Goal: Check status: Check status

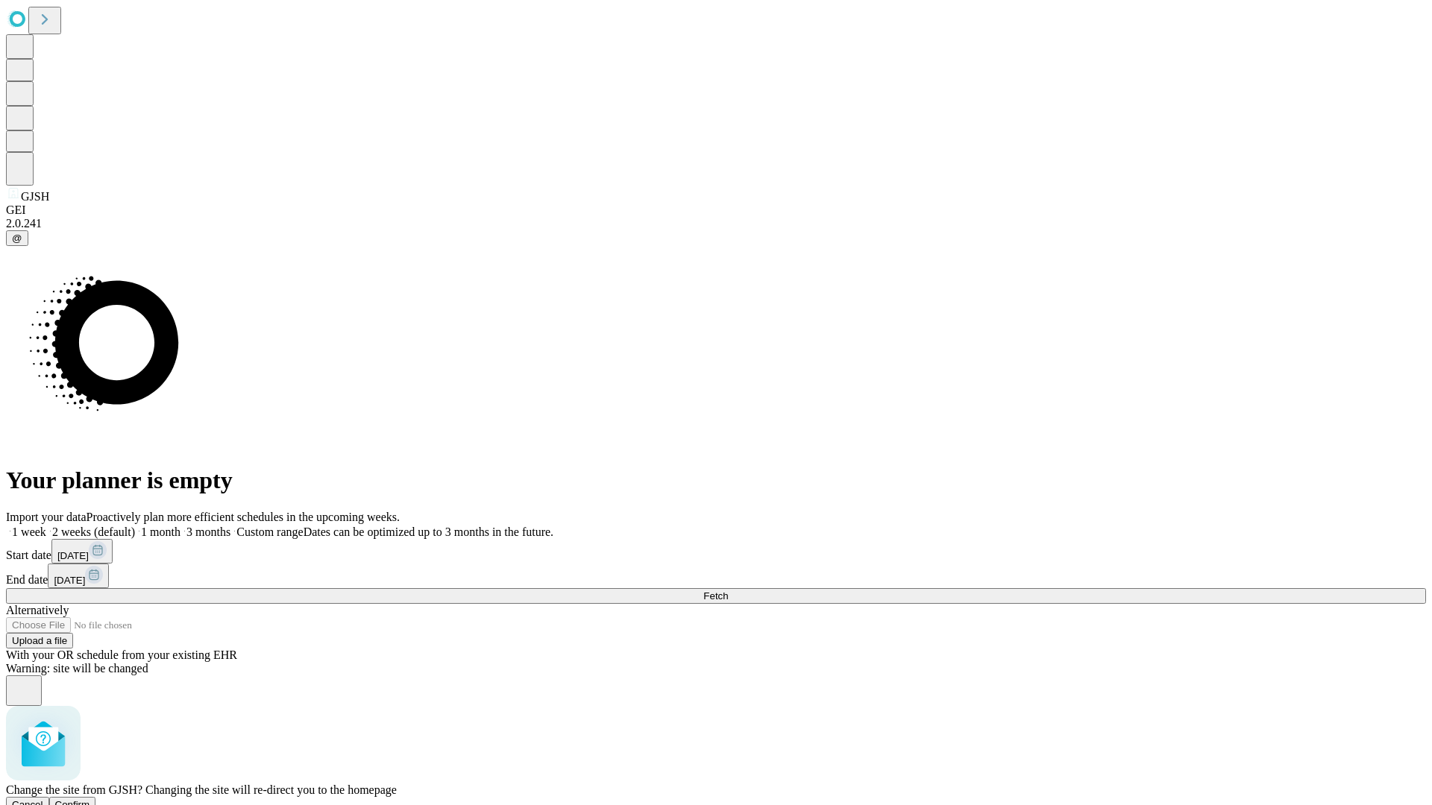
click at [90, 799] on span "Confirm" at bounding box center [72, 804] width 35 height 11
click at [135, 526] on label "2 weeks (default)" at bounding box center [90, 532] width 89 height 13
click at [728, 591] on span "Fetch" at bounding box center [715, 596] width 25 height 11
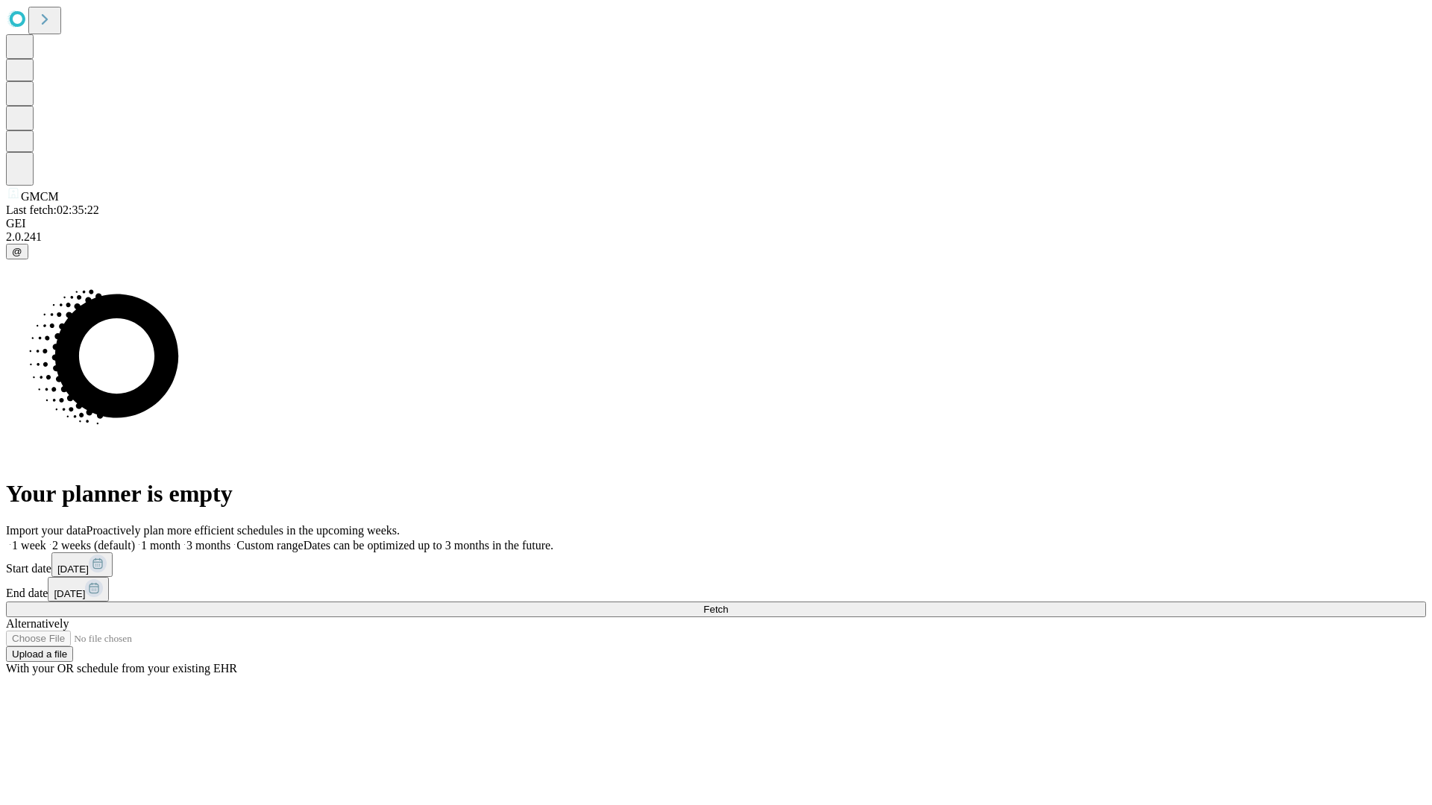
click at [135, 539] on label "2 weeks (default)" at bounding box center [90, 545] width 89 height 13
click at [728, 604] on span "Fetch" at bounding box center [715, 609] width 25 height 11
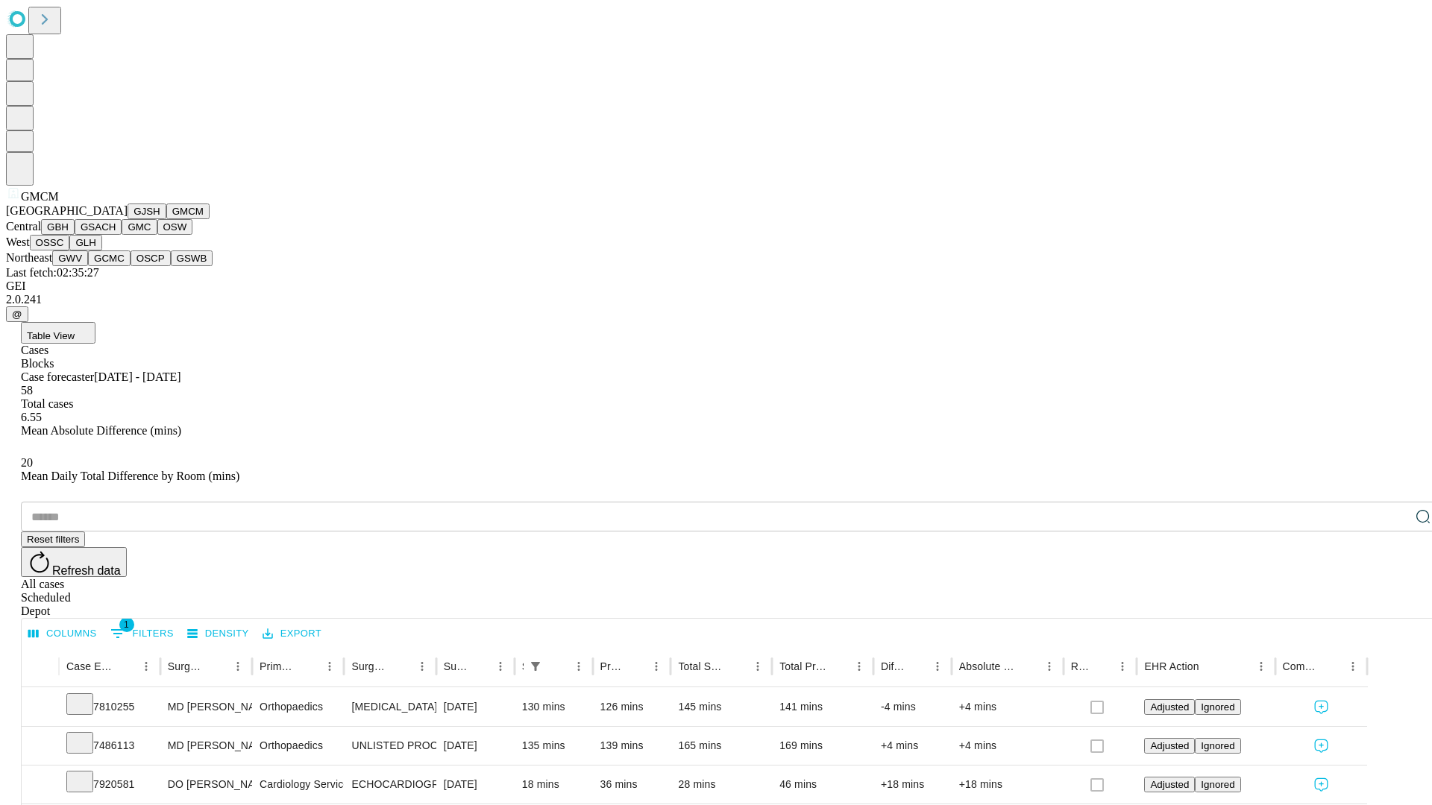
click at [75, 235] on button "GBH" at bounding box center [58, 227] width 34 height 16
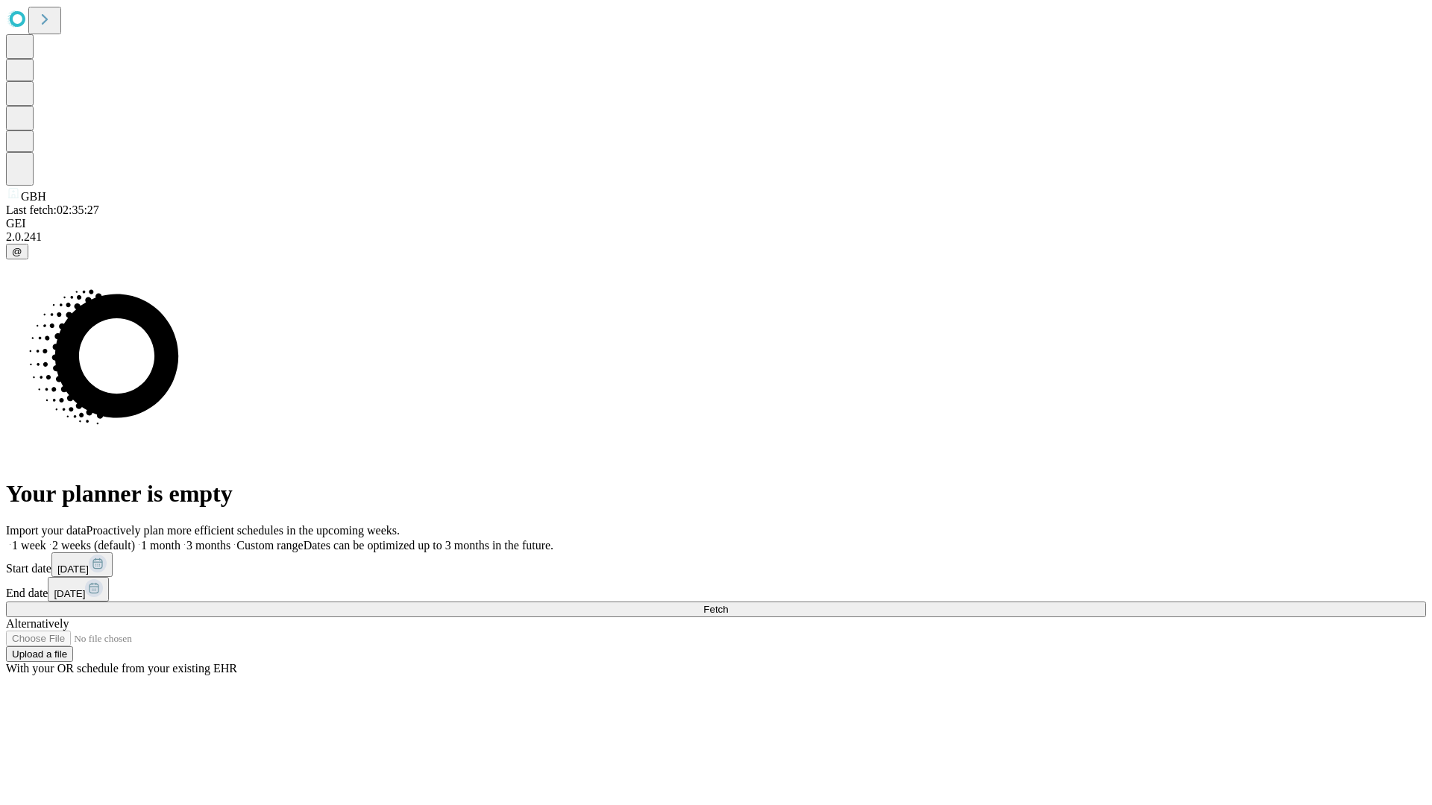
click at [135, 539] on label "2 weeks (default)" at bounding box center [90, 545] width 89 height 13
click at [728, 604] on span "Fetch" at bounding box center [715, 609] width 25 height 11
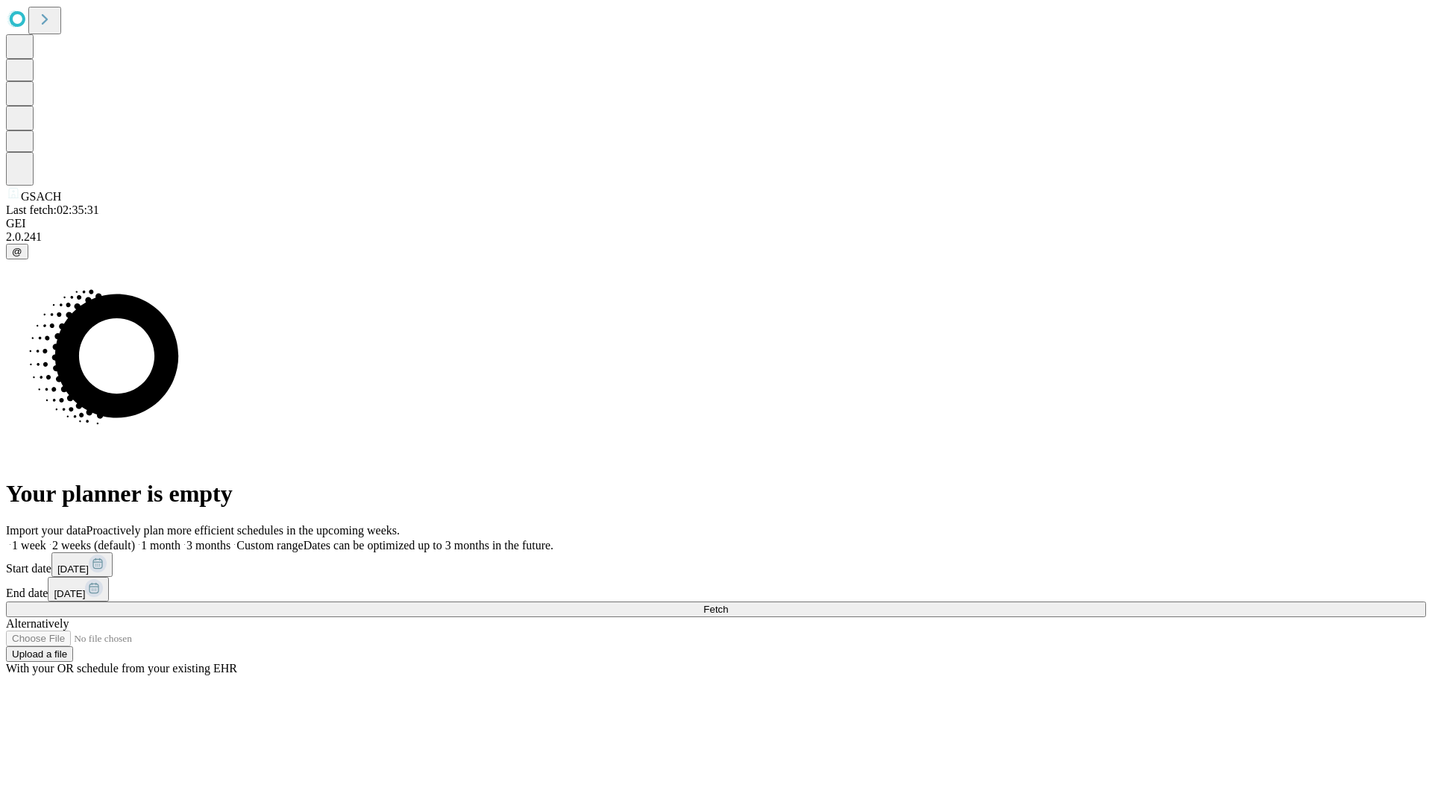
click at [135, 539] on label "2 weeks (default)" at bounding box center [90, 545] width 89 height 13
click at [728, 604] on span "Fetch" at bounding box center [715, 609] width 25 height 11
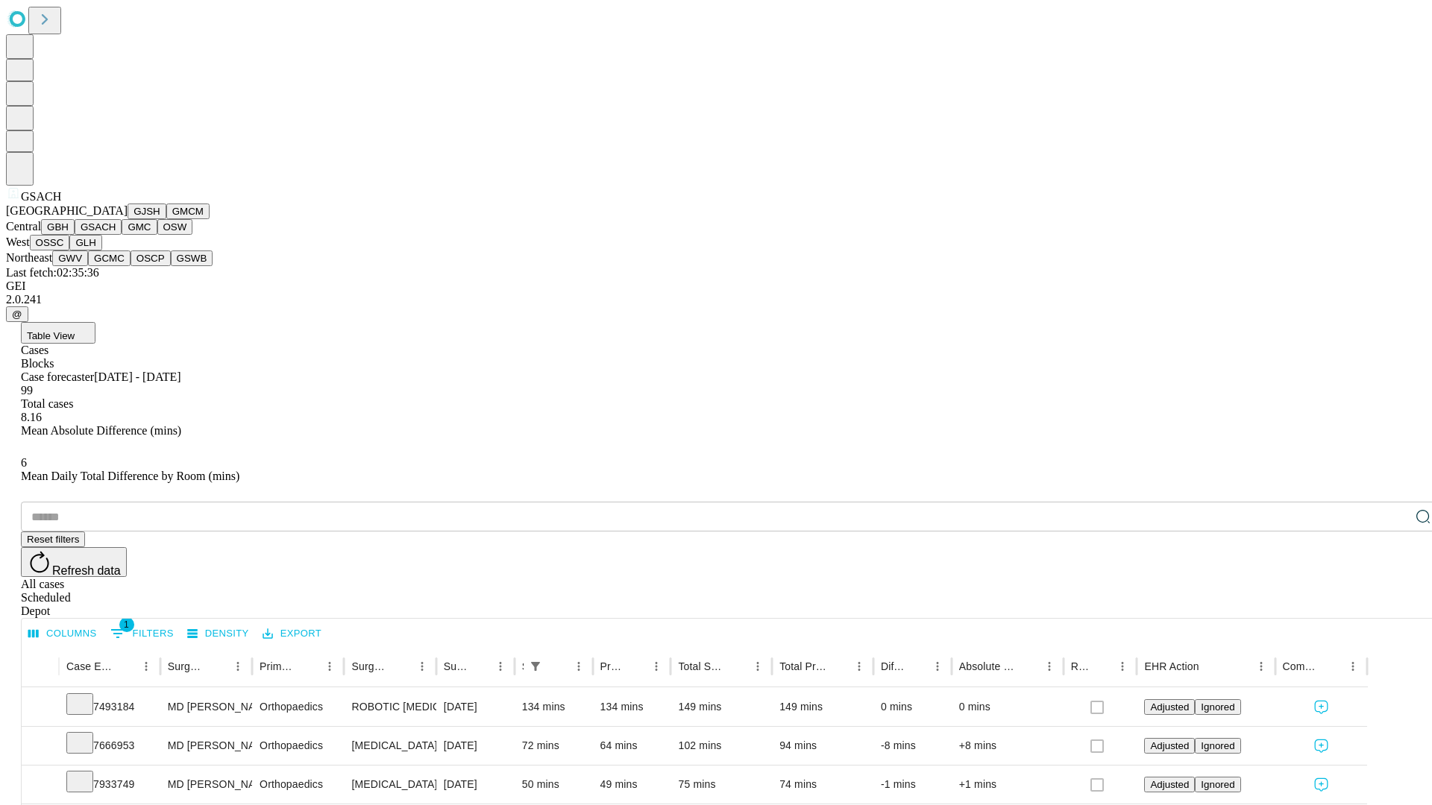
click at [122, 235] on button "GMC" at bounding box center [139, 227] width 35 height 16
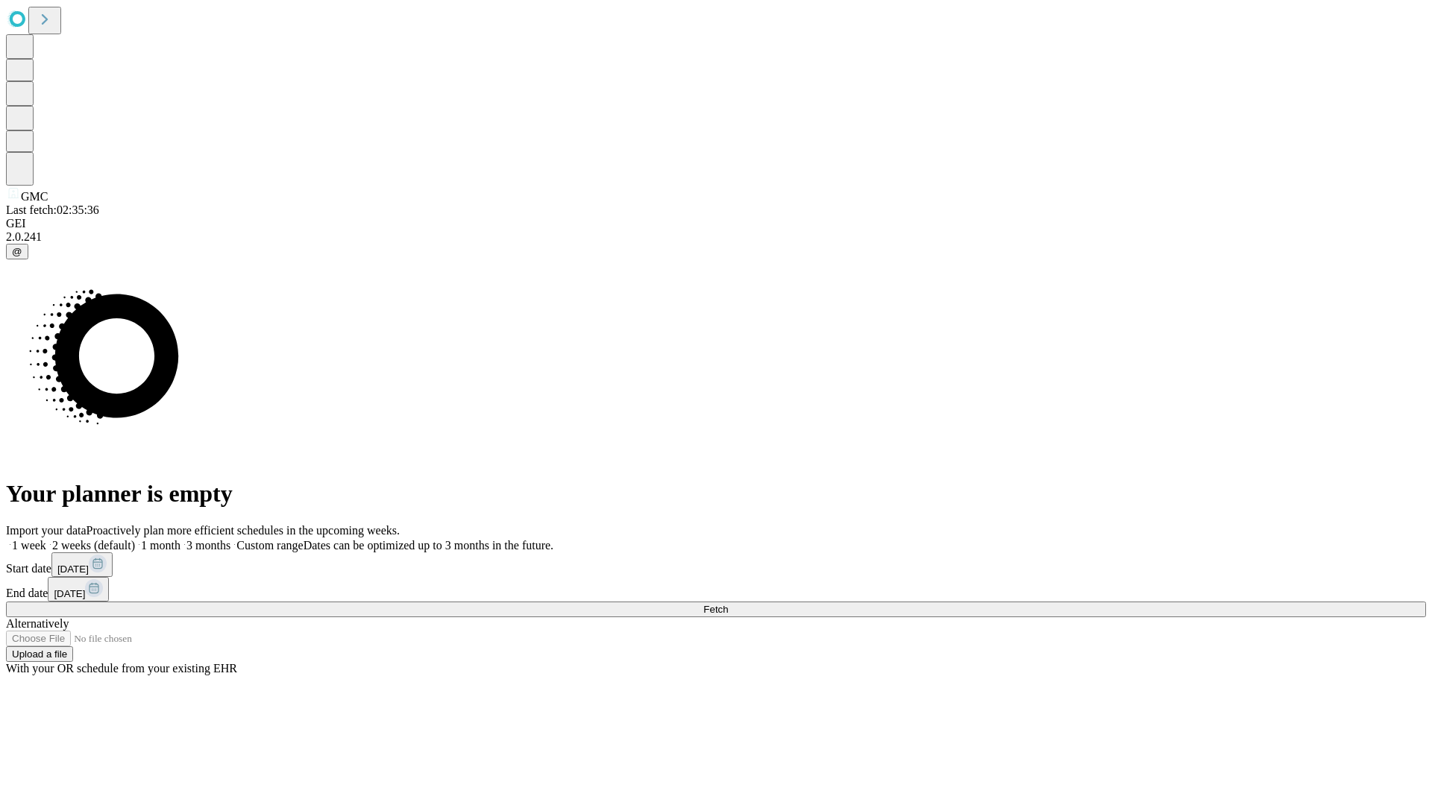
click at [135, 539] on label "2 weeks (default)" at bounding box center [90, 545] width 89 height 13
click at [728, 604] on span "Fetch" at bounding box center [715, 609] width 25 height 11
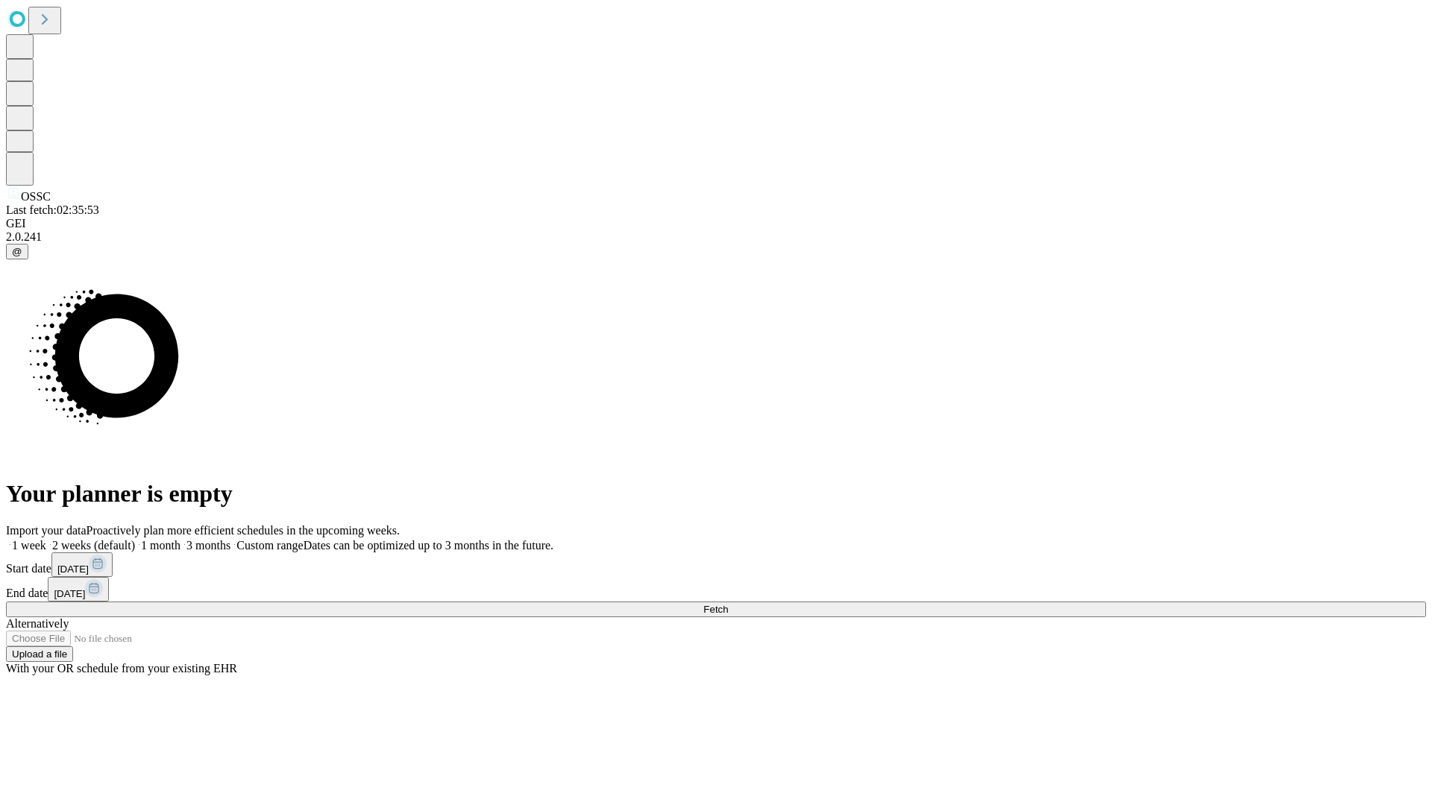
click at [135, 539] on label "2 weeks (default)" at bounding box center [90, 545] width 89 height 13
click at [728, 604] on span "Fetch" at bounding box center [715, 609] width 25 height 11
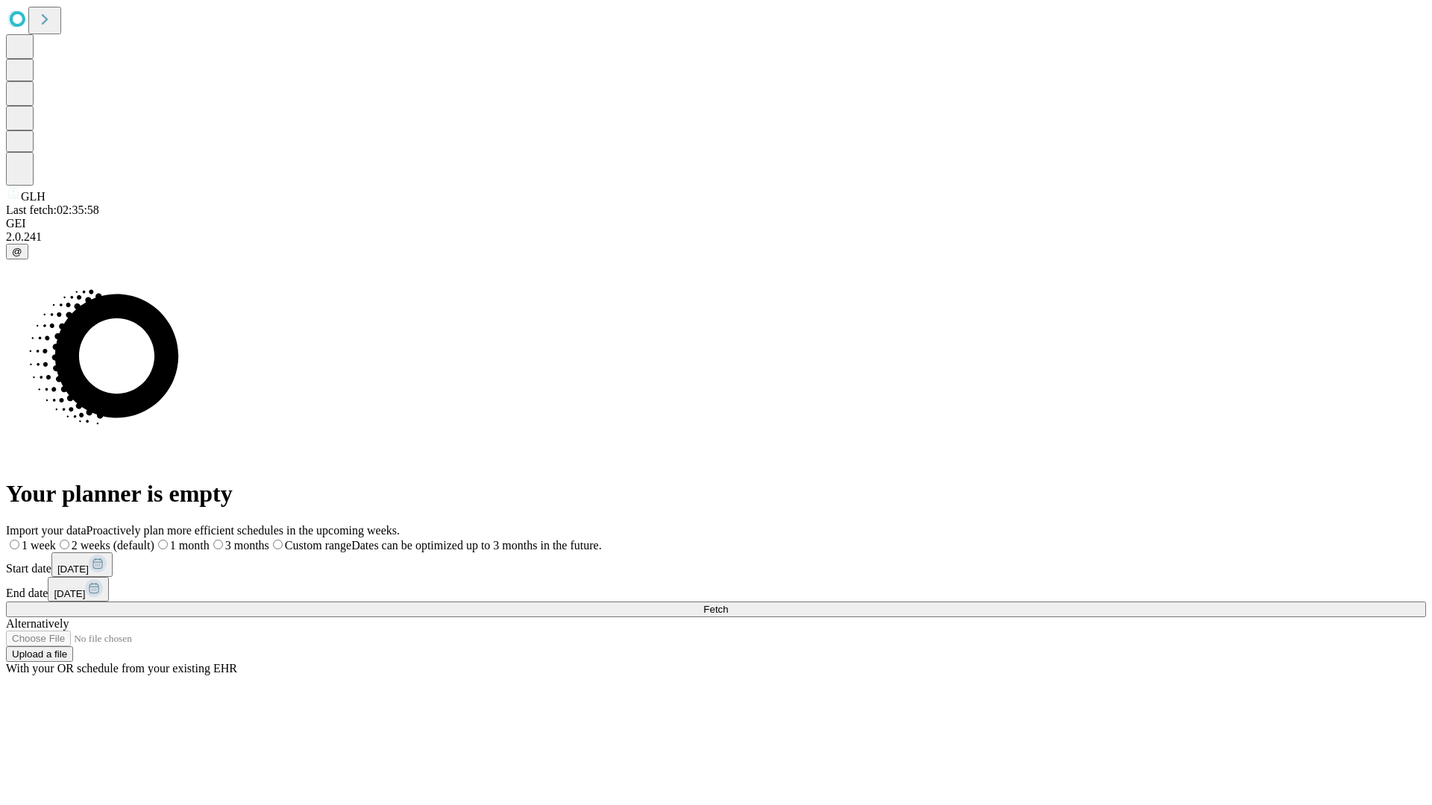
click at [728, 604] on span "Fetch" at bounding box center [715, 609] width 25 height 11
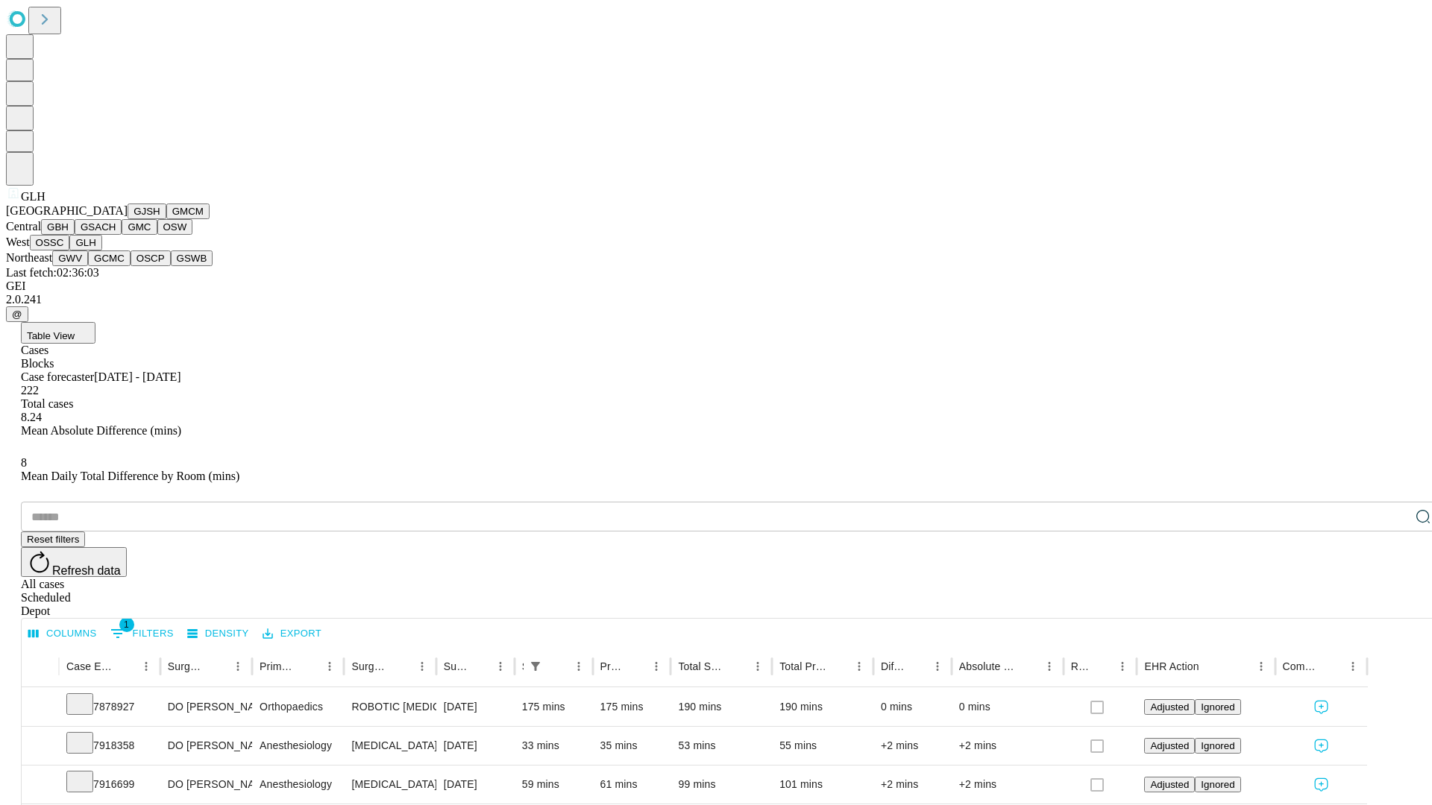
click at [88, 266] on button "GWV" at bounding box center [70, 259] width 36 height 16
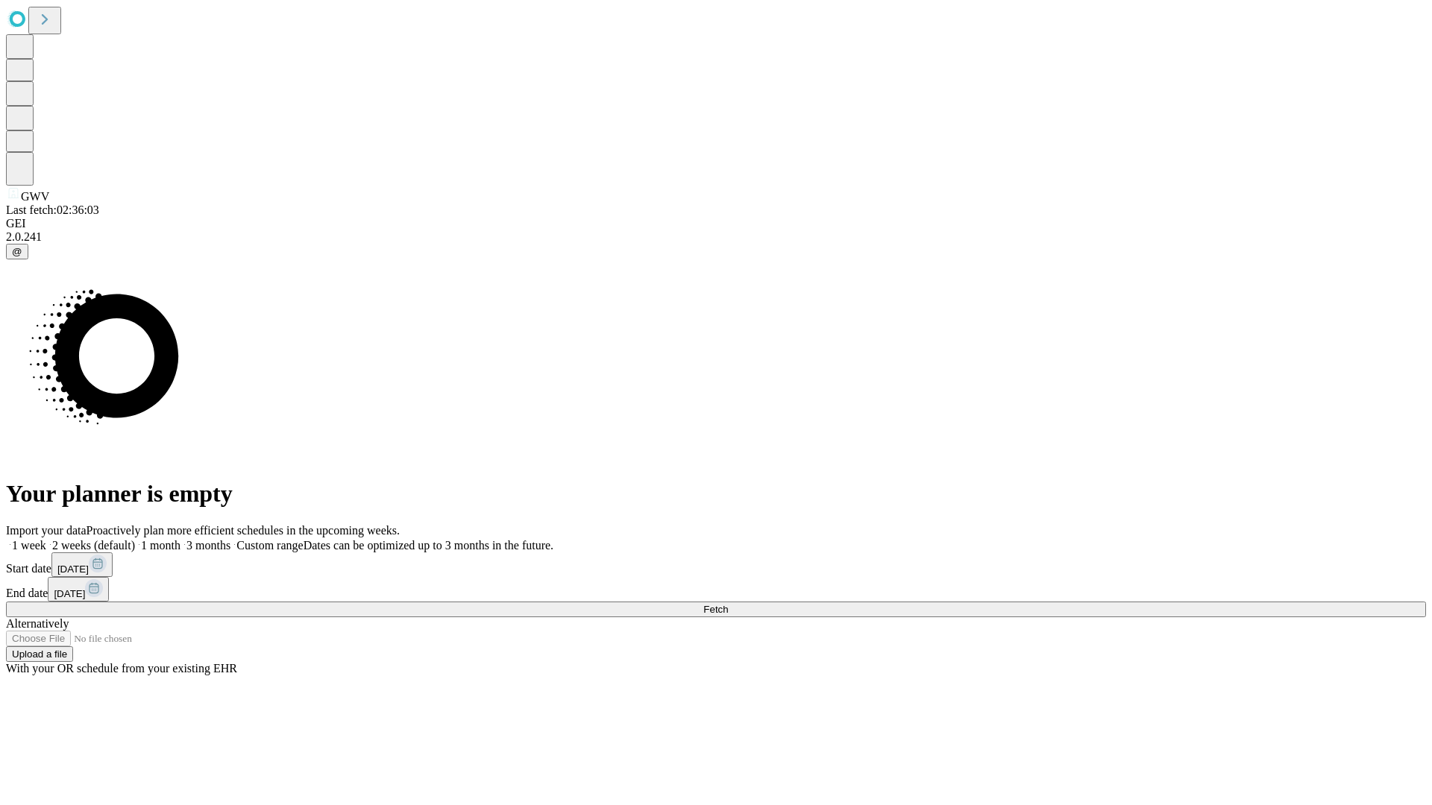
click at [135, 539] on label "2 weeks (default)" at bounding box center [90, 545] width 89 height 13
click at [728, 604] on span "Fetch" at bounding box center [715, 609] width 25 height 11
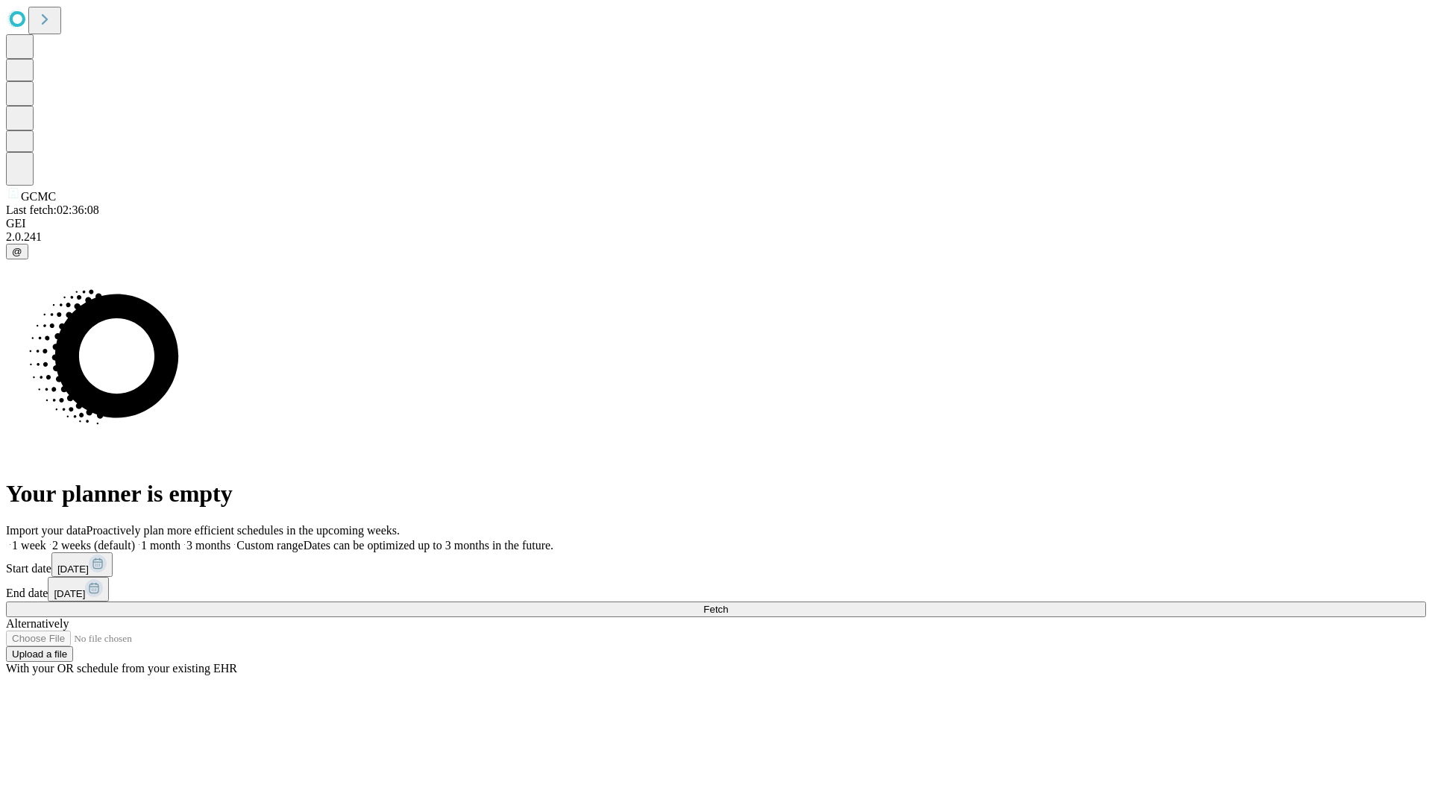
click at [135, 539] on label "2 weeks (default)" at bounding box center [90, 545] width 89 height 13
click at [728, 604] on span "Fetch" at bounding box center [715, 609] width 25 height 11
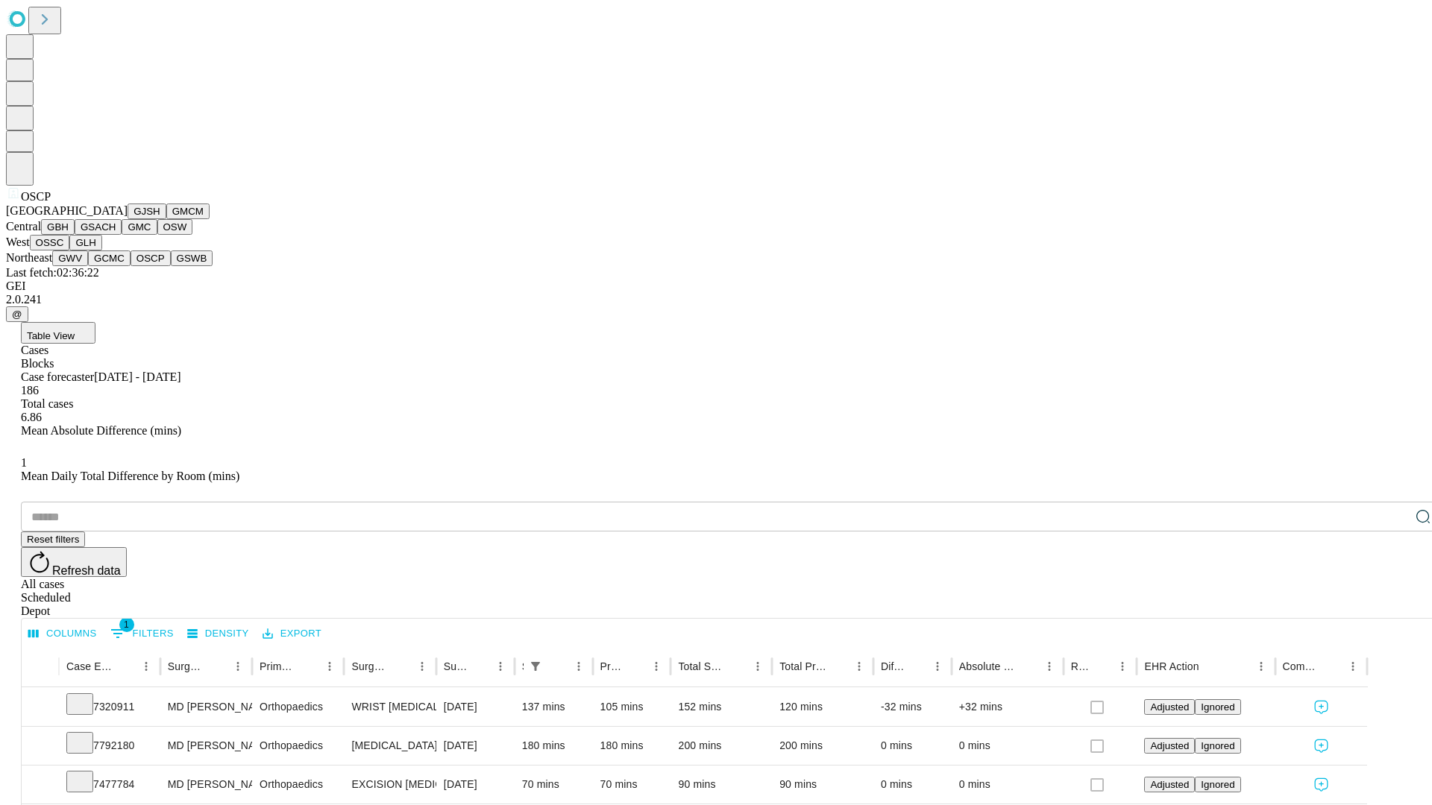
click at [171, 266] on button "GSWB" at bounding box center [192, 259] width 43 height 16
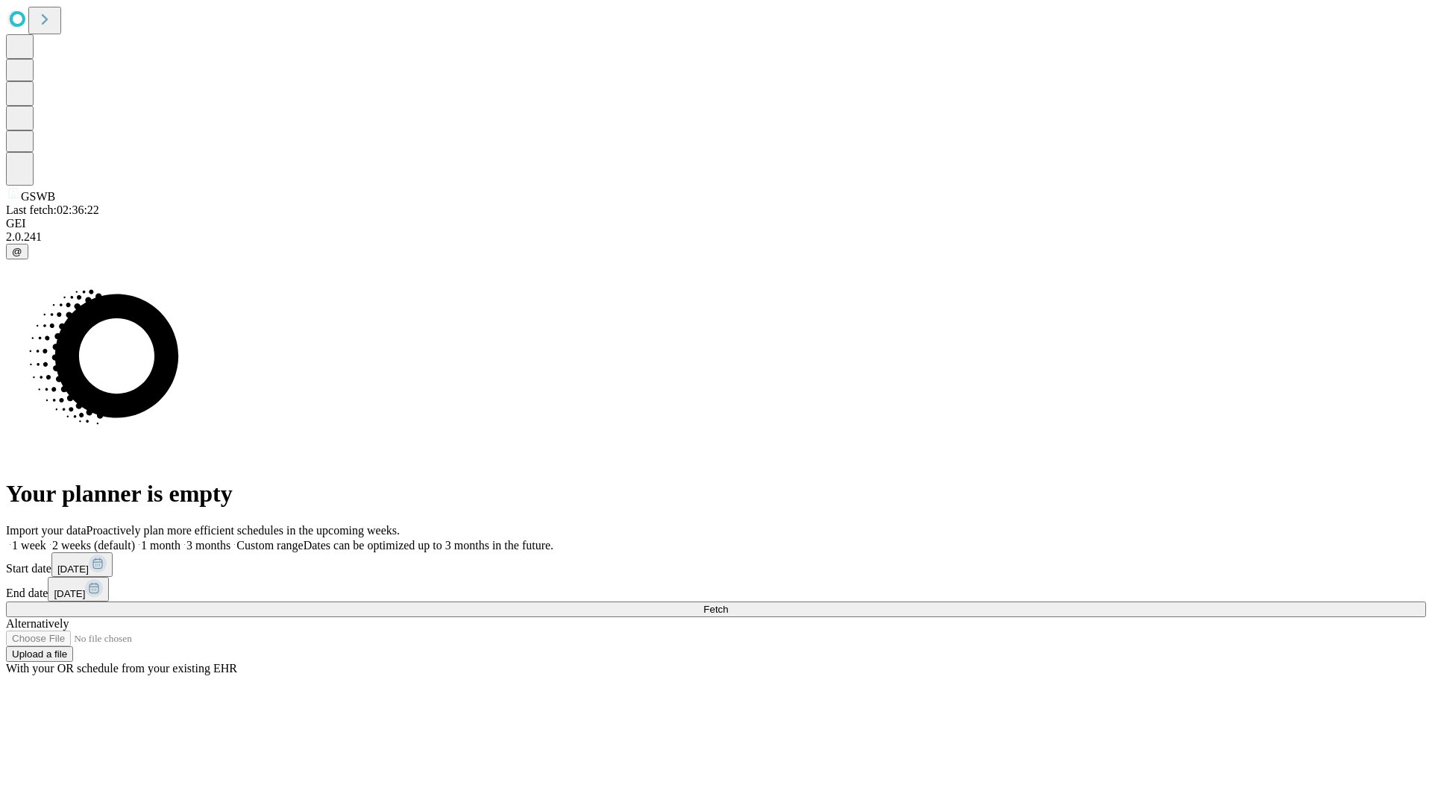
click at [135, 539] on label "2 weeks (default)" at bounding box center [90, 545] width 89 height 13
click at [728, 604] on span "Fetch" at bounding box center [715, 609] width 25 height 11
